Goal: Navigation & Orientation: Find specific page/section

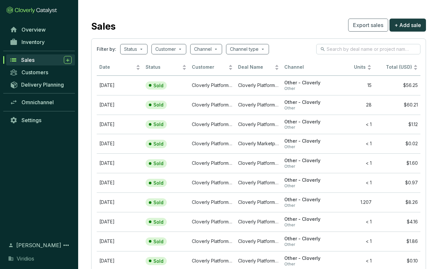
click at [38, 58] on div "Sales" at bounding box center [46, 60] width 50 height 8
click at [39, 39] on span "Inventory" at bounding box center [32, 42] width 23 height 7
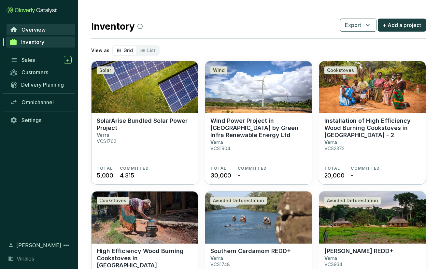
click at [51, 31] on link "Overview" at bounding box center [41, 29] width 68 height 11
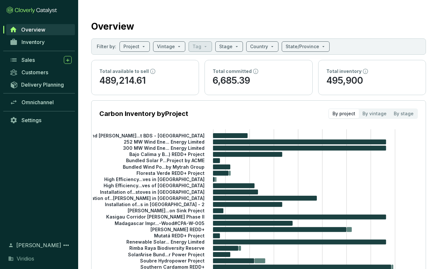
click at [45, 48] on div "Inventory" at bounding box center [39, 42] width 78 height 12
click at [46, 38] on link "Inventory" at bounding box center [41, 41] width 68 height 11
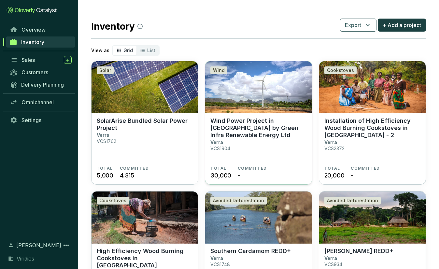
click at [252, 94] on img at bounding box center [258, 87] width 106 height 52
